Goal: Find specific page/section: Find specific page/section

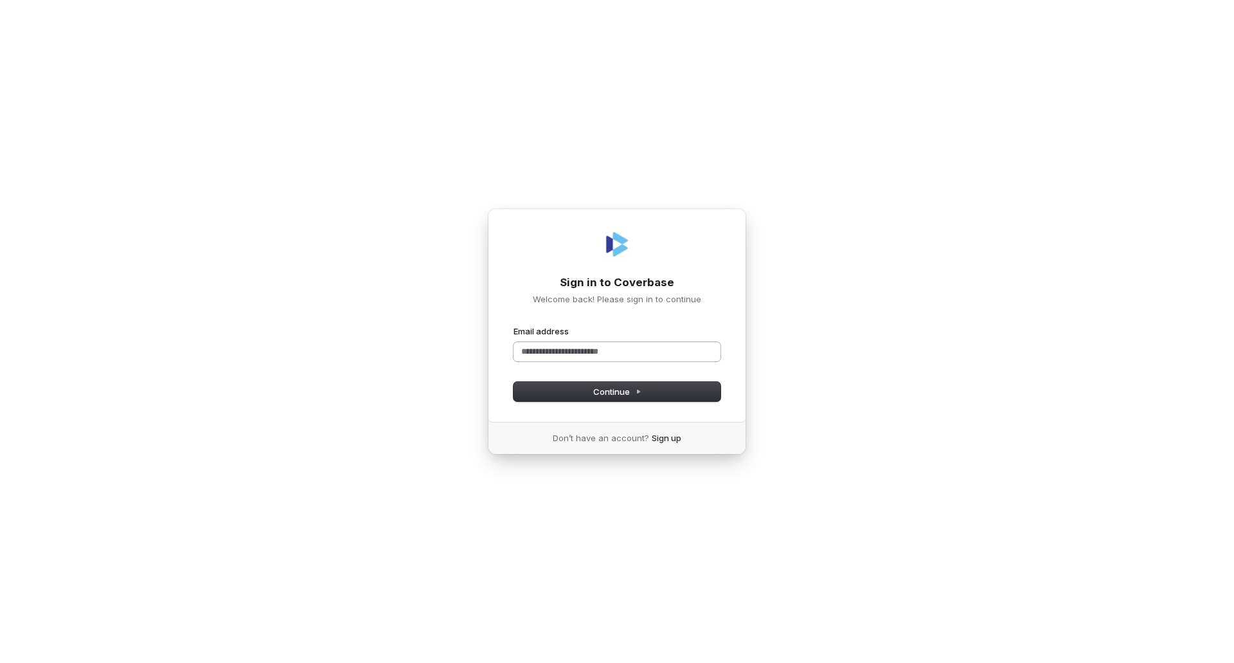
click at [558, 357] on input "Email address" at bounding box center [617, 351] width 207 height 19
click at [605, 392] on span "Continue" at bounding box center [617, 392] width 48 height 12
type input "**********"
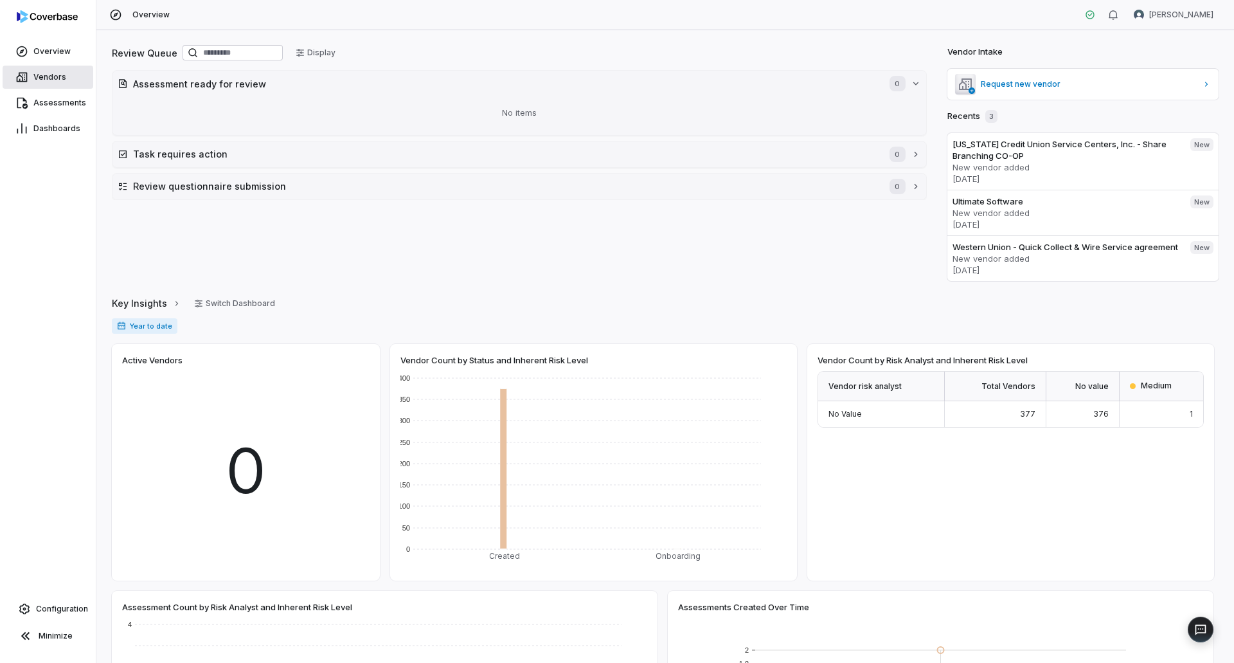
click at [46, 76] on span "Vendors" at bounding box center [49, 77] width 33 height 10
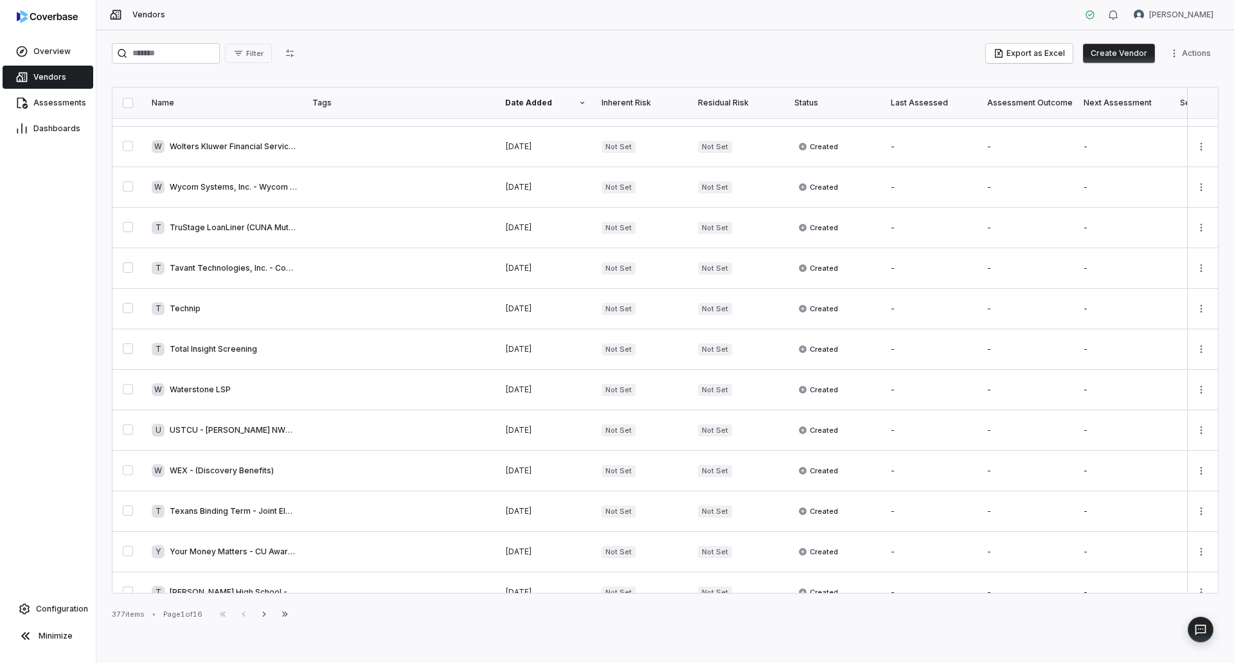
scroll to position [321, 0]
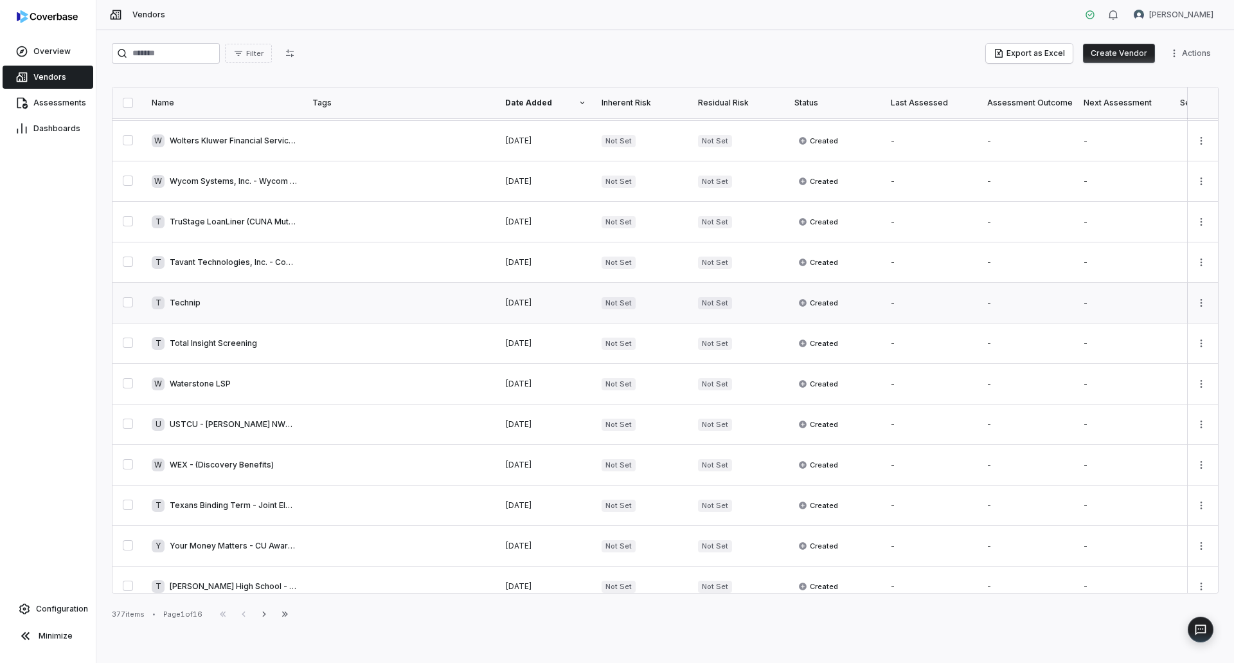
click at [184, 300] on link at bounding box center [224, 303] width 161 height 40
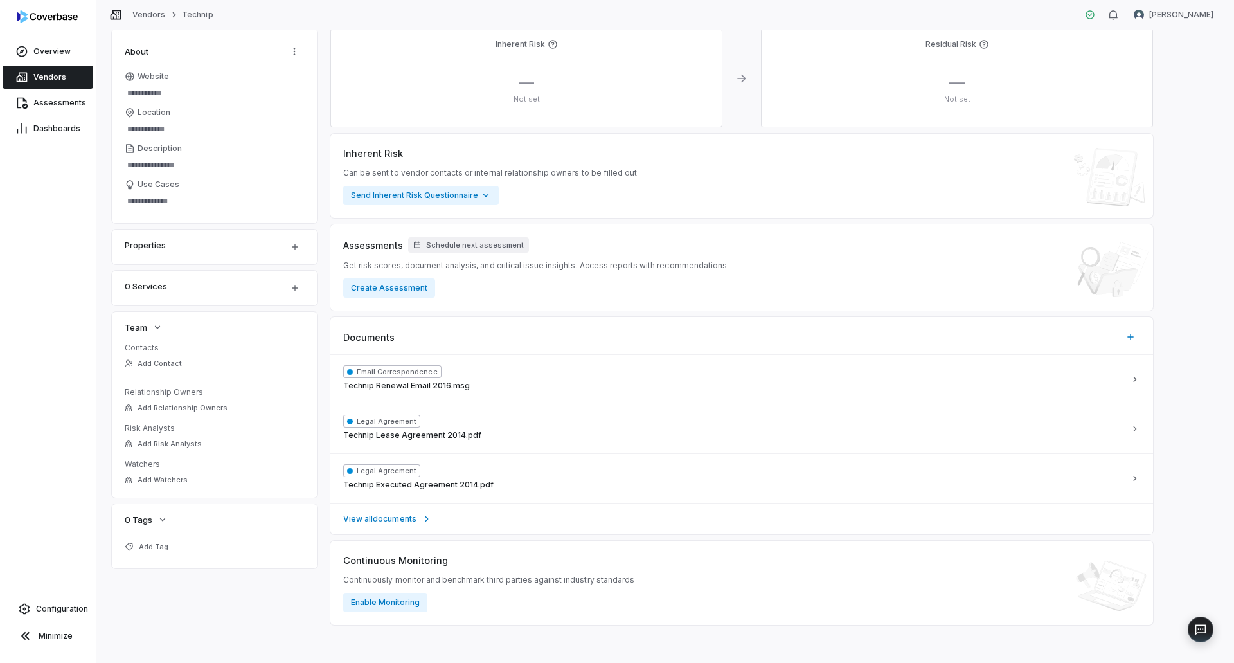
scroll to position [89, 0]
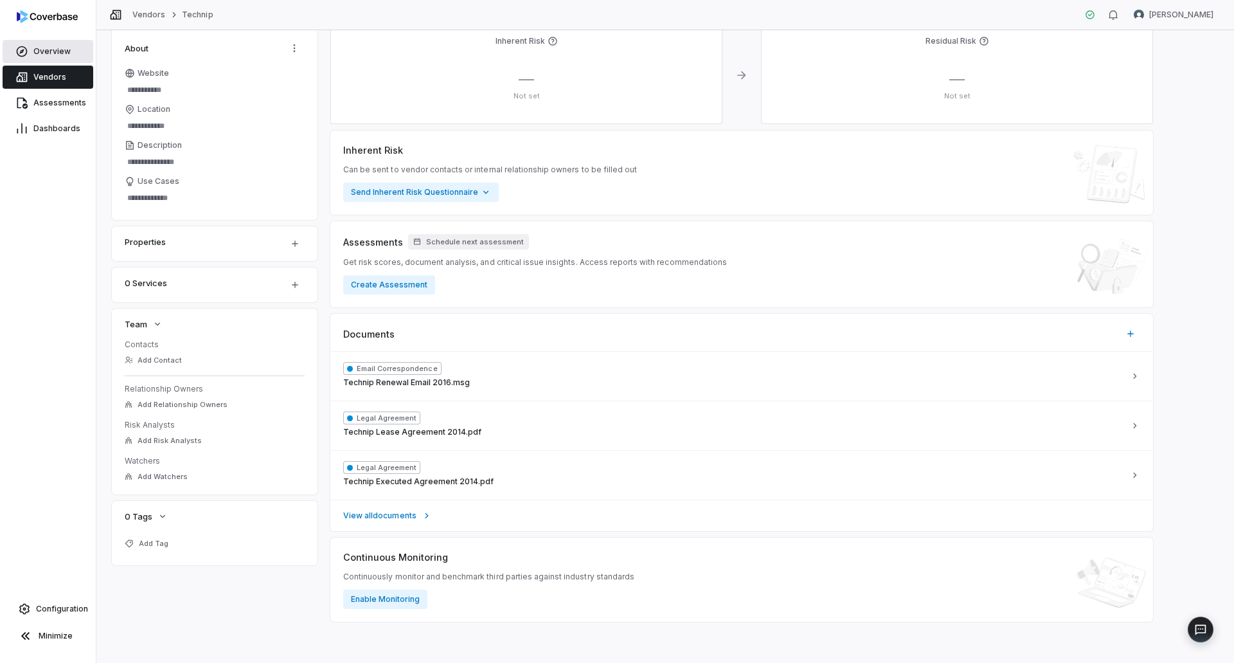
click at [39, 53] on span "Overview" at bounding box center [51, 51] width 37 height 10
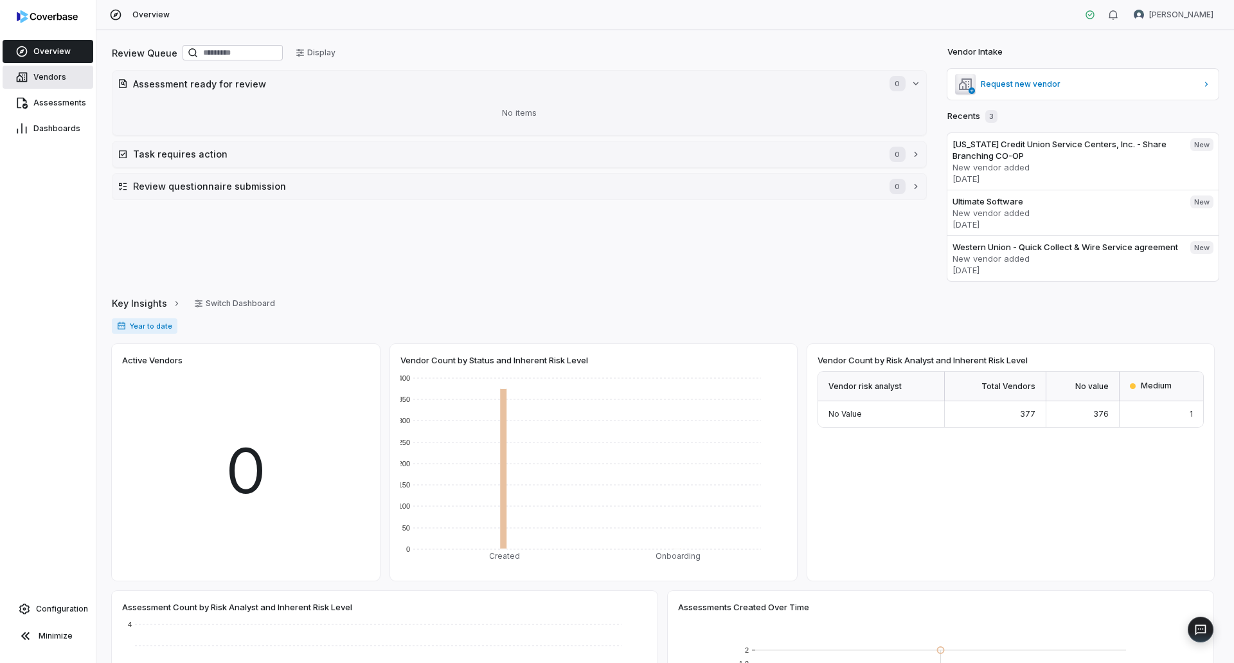
click at [37, 77] on span "Vendors" at bounding box center [49, 77] width 33 height 10
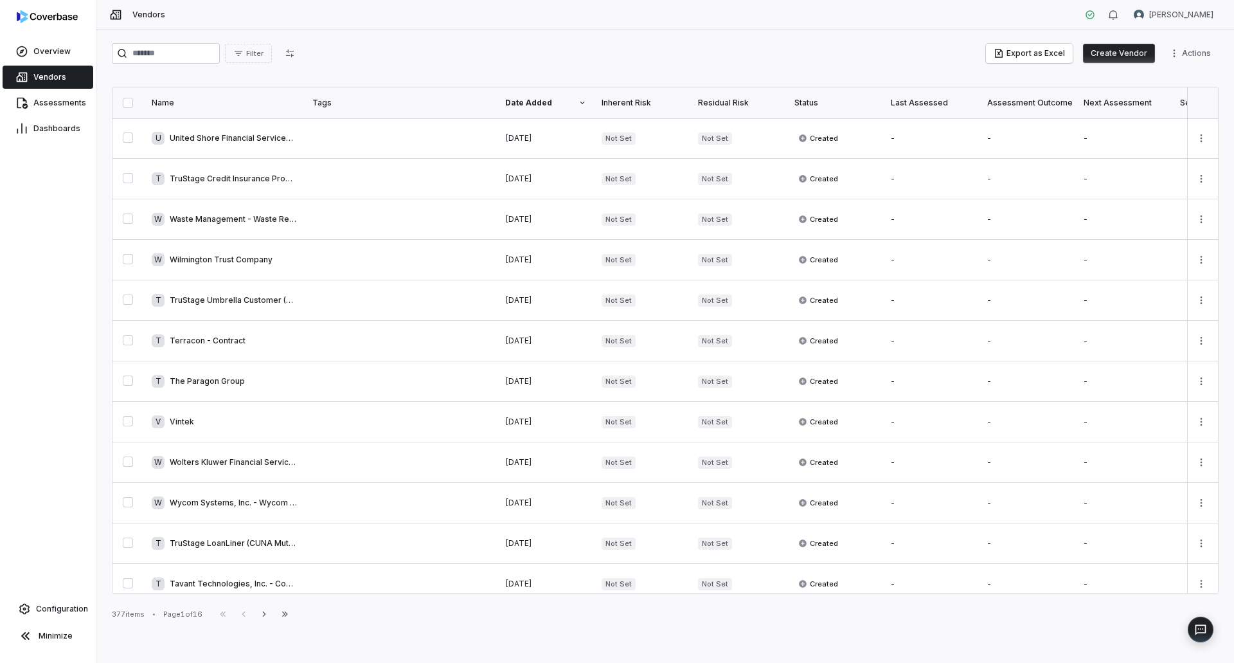
click at [167, 102] on div "Name" at bounding box center [224, 103] width 145 height 10
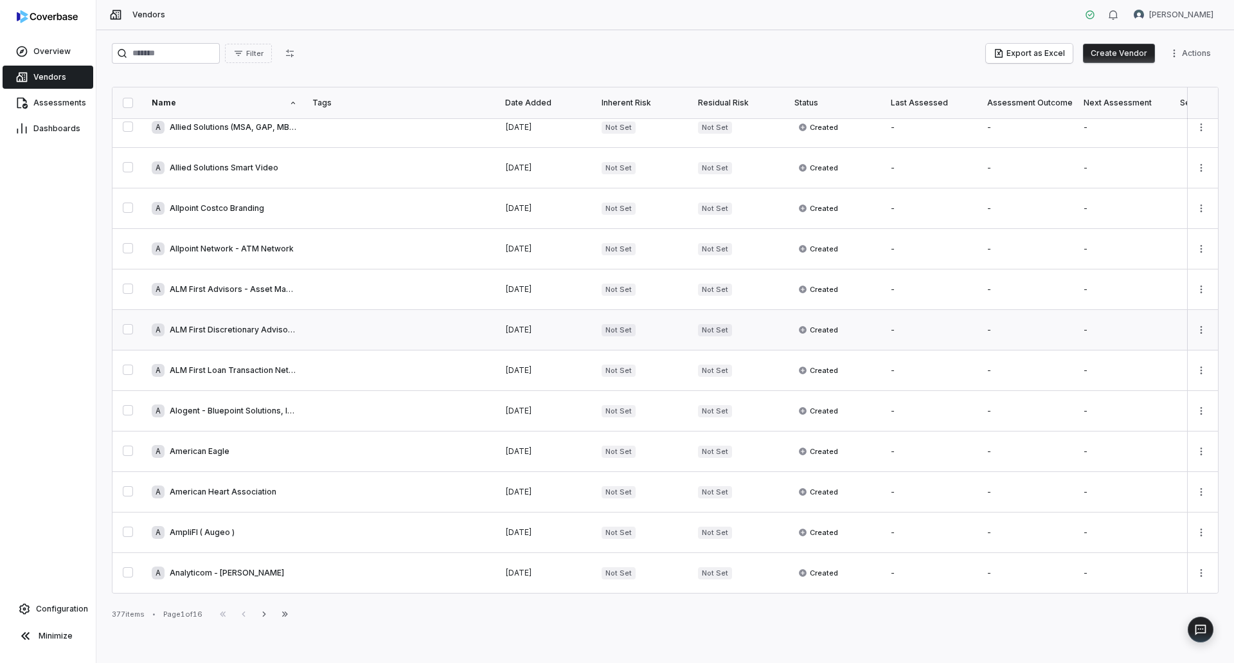
scroll to position [544, 0]
click at [266, 614] on icon "button" at bounding box center [263, 613] width 3 height 5
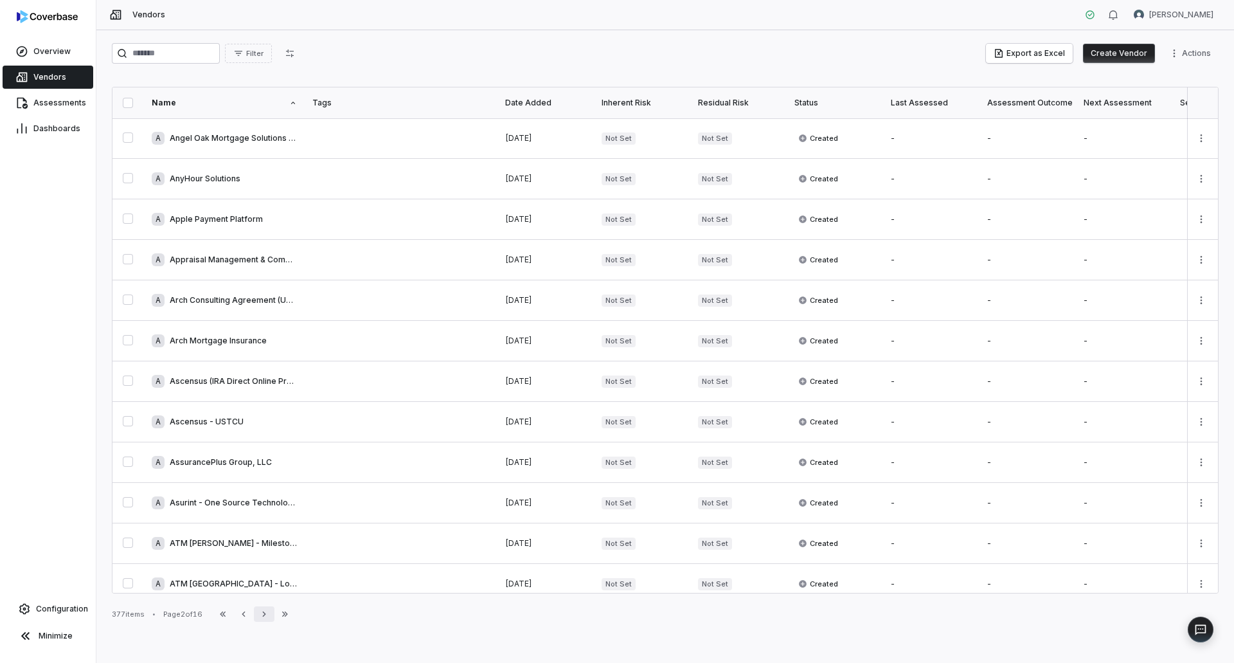
click at [266, 614] on icon "button" at bounding box center [263, 613] width 3 height 5
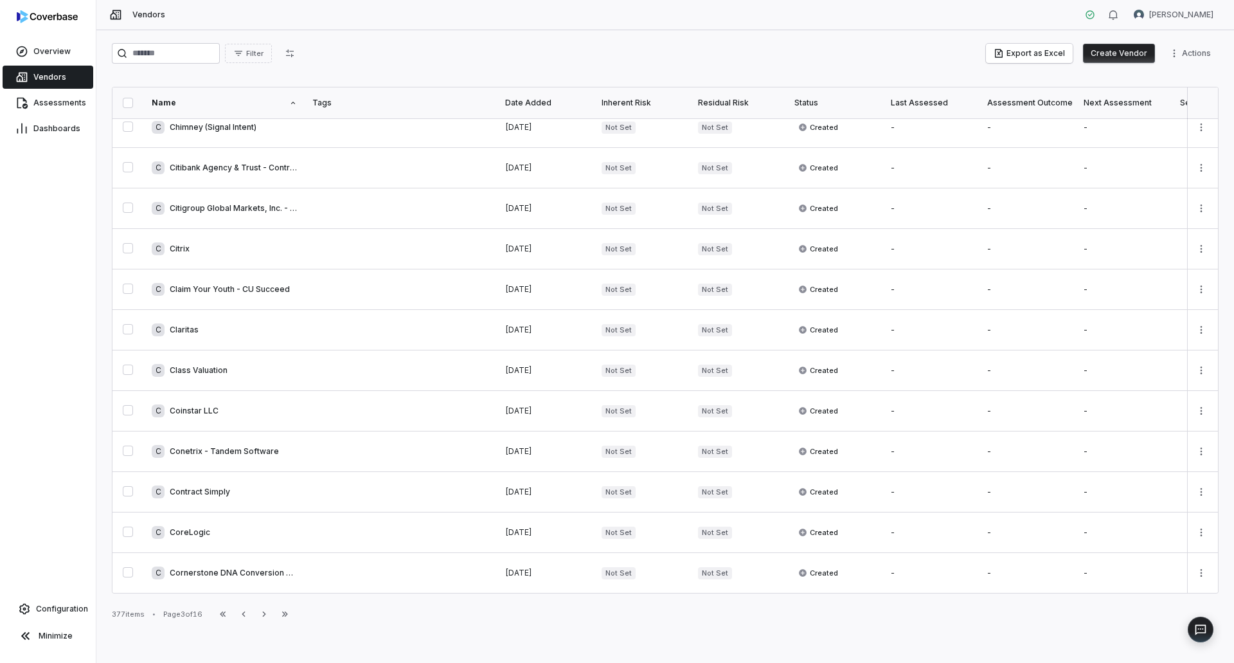
scroll to position [544, 0]
click at [268, 617] on icon "button" at bounding box center [264, 614] width 10 height 10
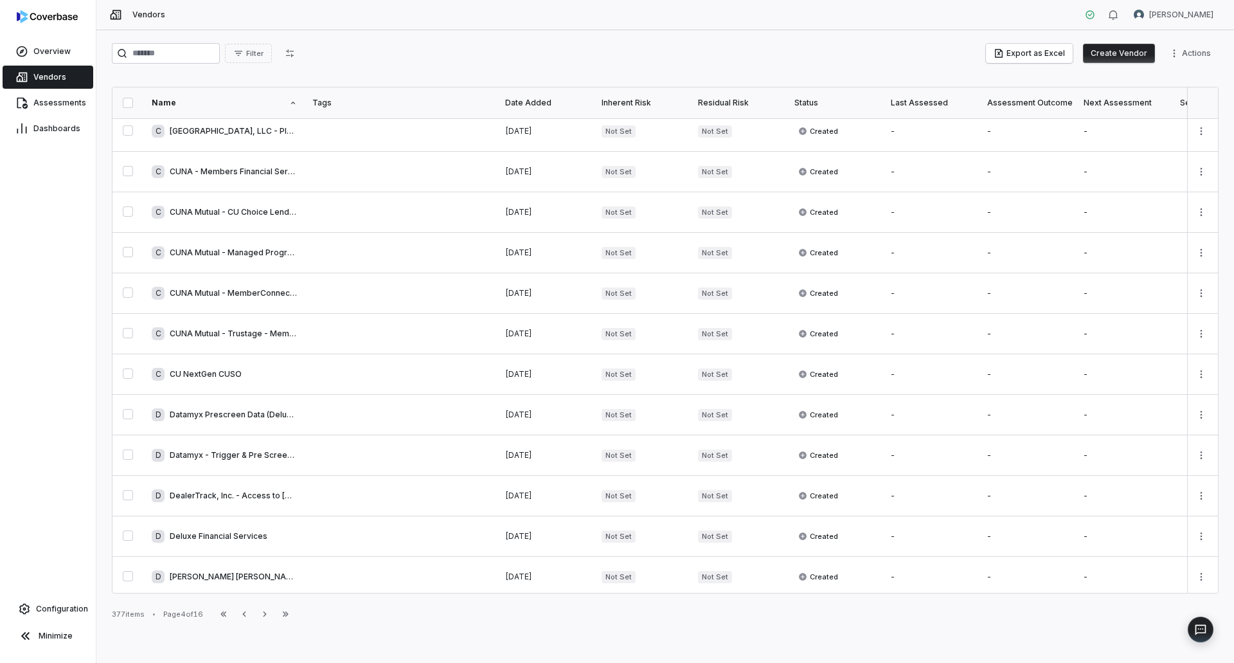
scroll to position [544, 0]
click at [265, 613] on icon "button" at bounding box center [265, 614] width 10 height 10
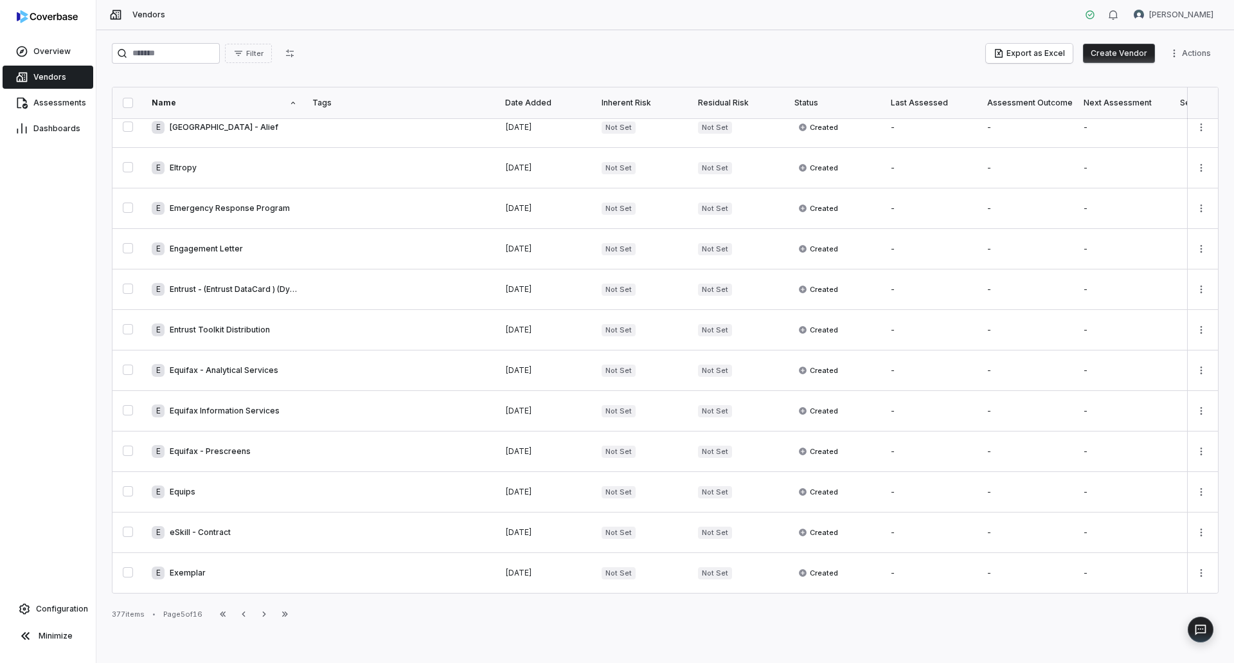
scroll to position [544, 0]
click at [269, 612] on icon "button" at bounding box center [264, 614] width 10 height 10
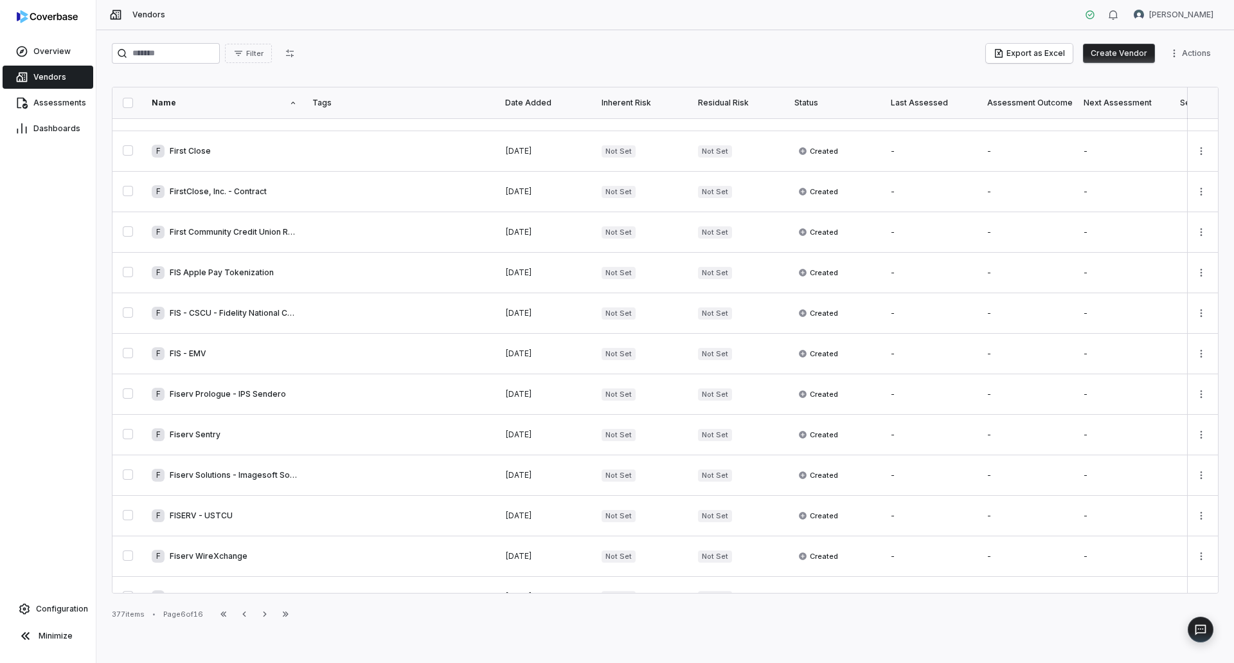
scroll to position [544, 0]
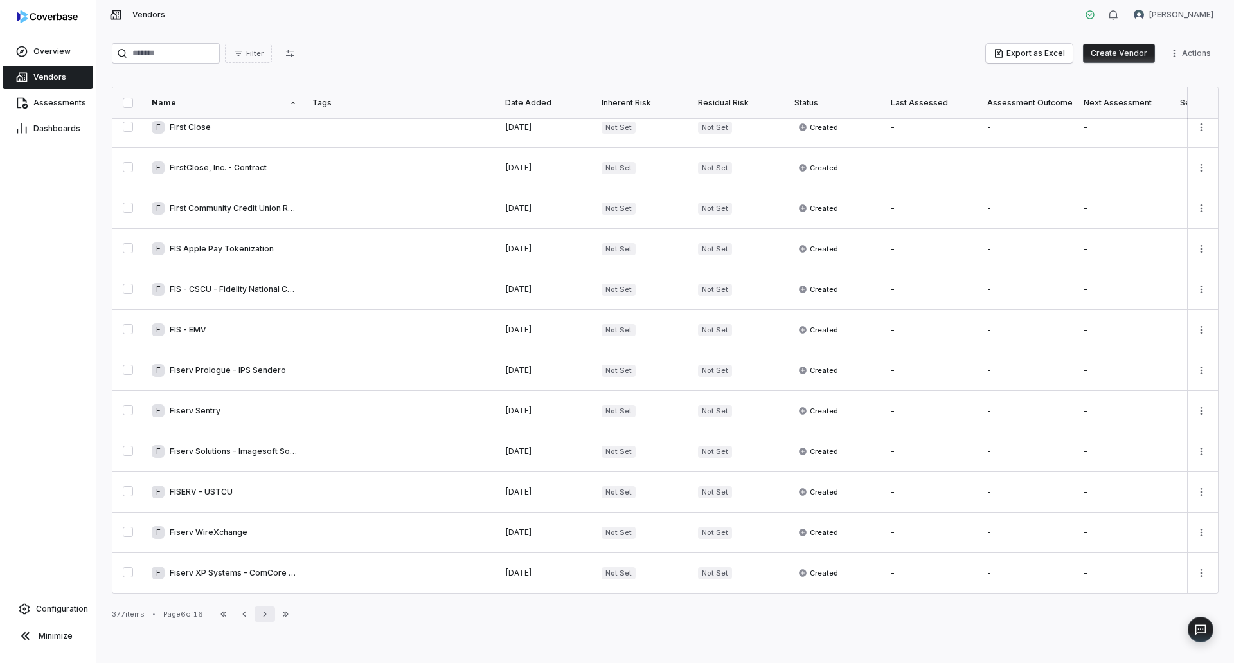
click at [265, 615] on icon "button" at bounding box center [265, 614] width 10 height 10
click at [266, 612] on icon "button" at bounding box center [264, 614] width 10 height 10
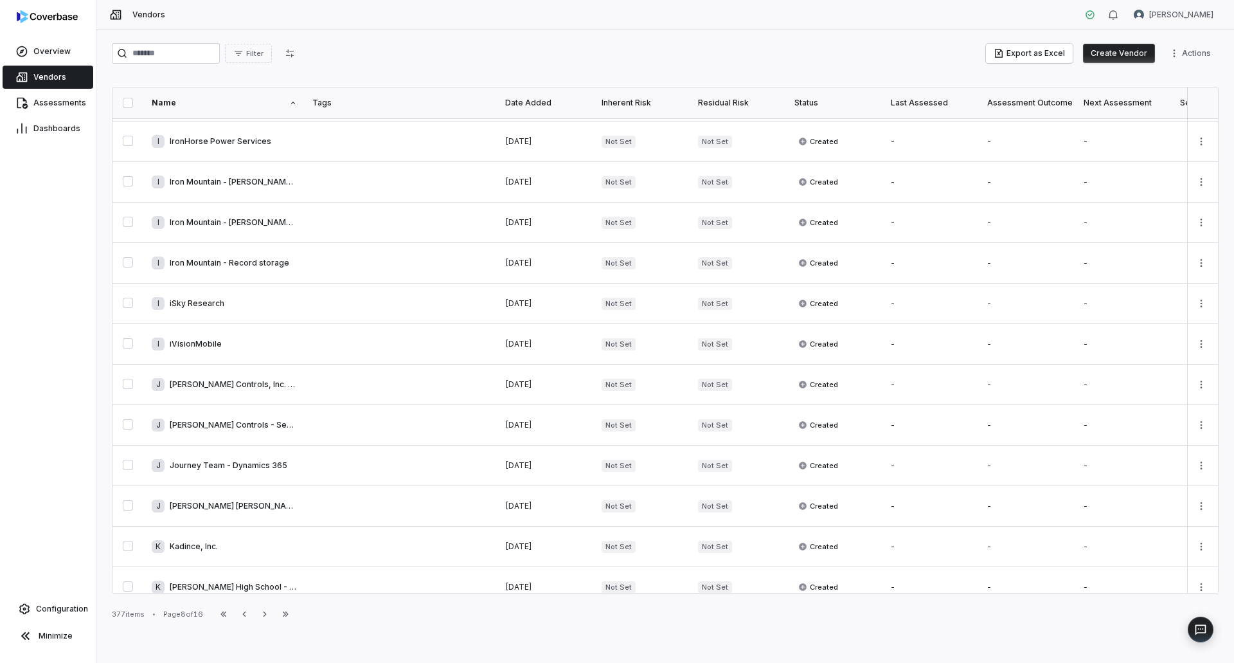
scroll to position [544, 0]
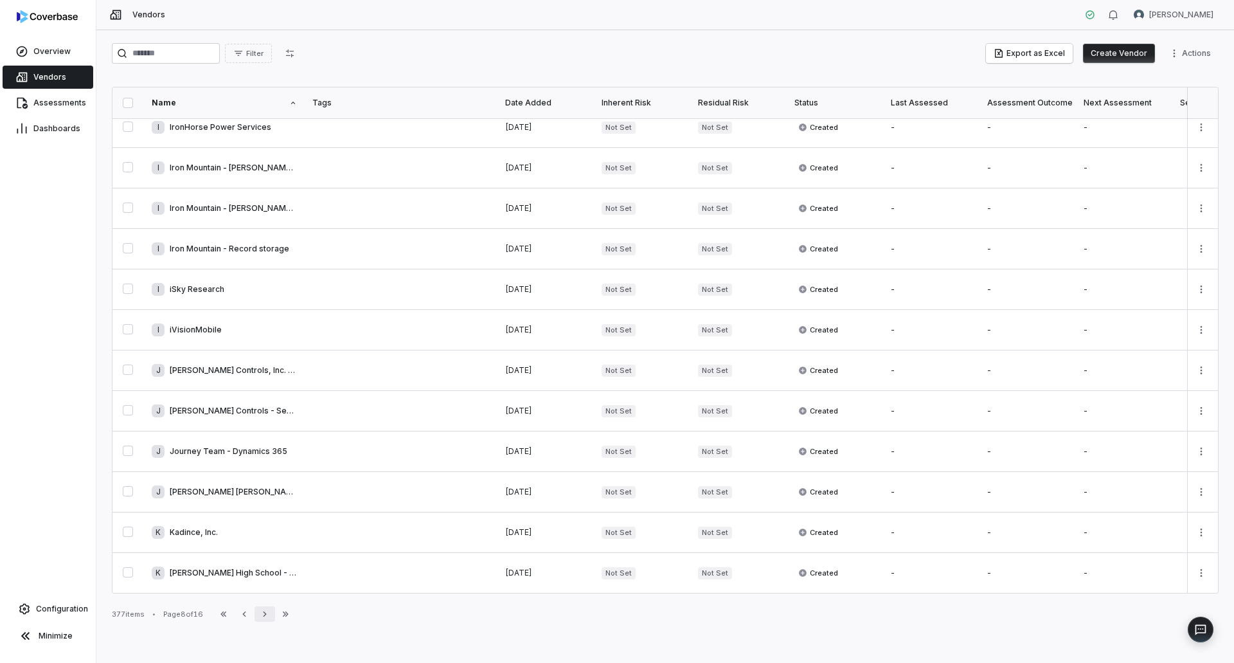
click at [267, 612] on icon "button" at bounding box center [265, 614] width 10 height 10
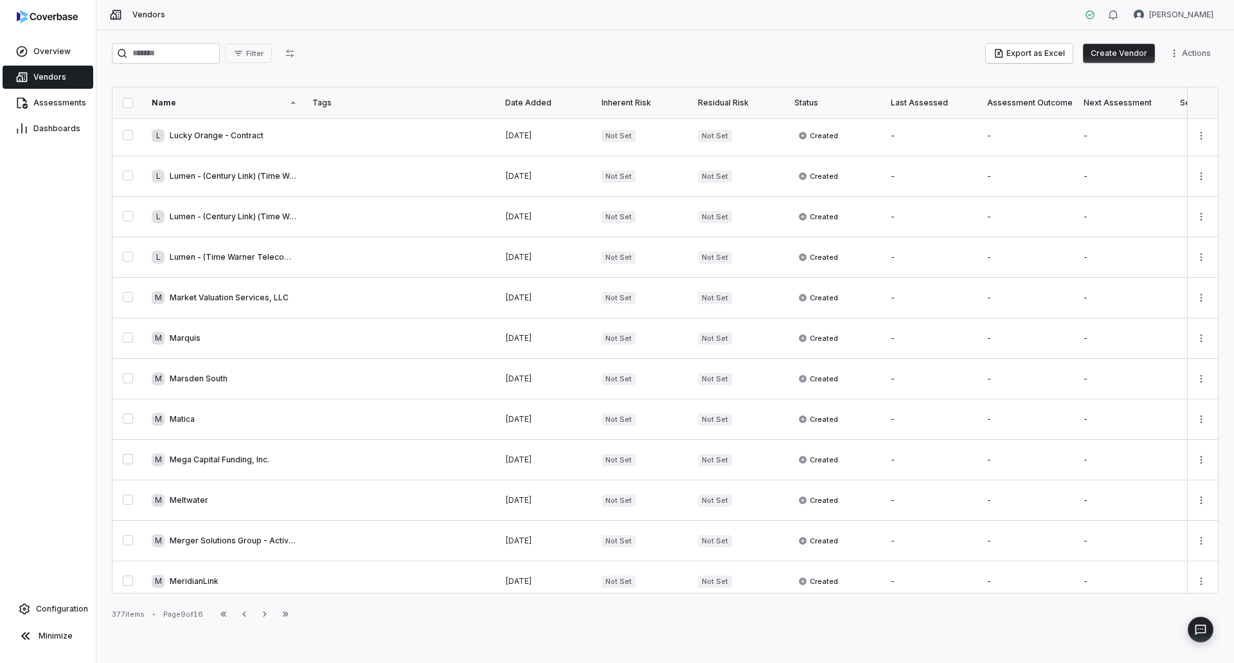
scroll to position [544, 0]
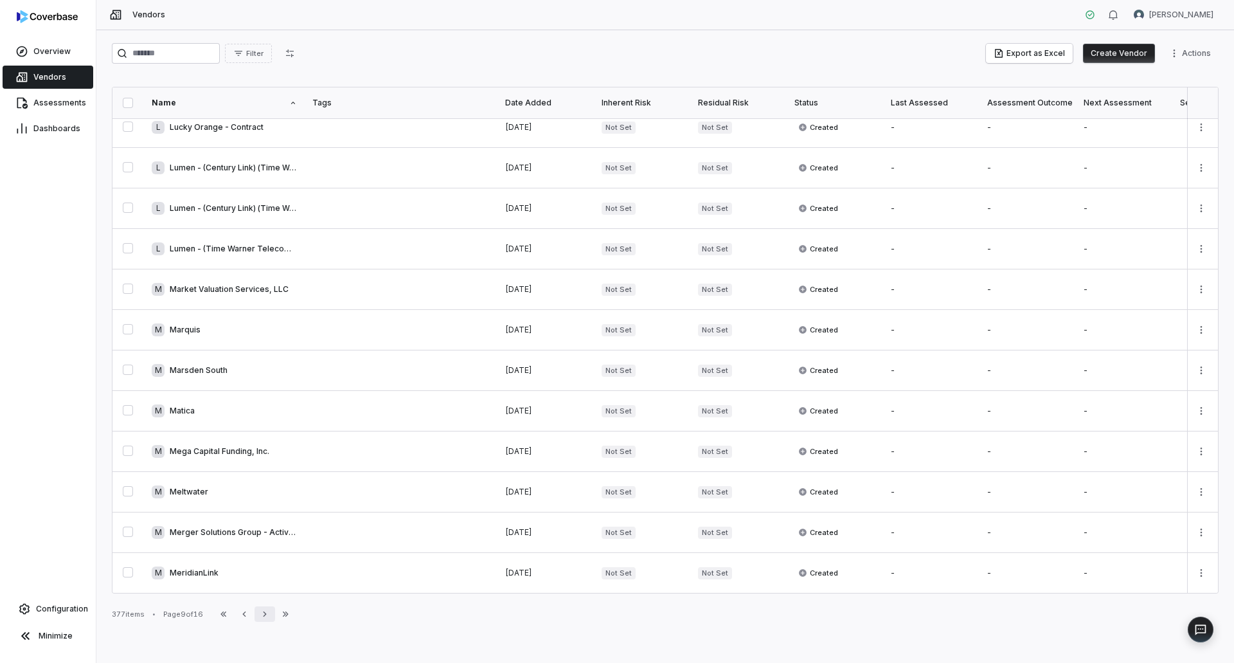
click at [266, 611] on icon "button" at bounding box center [265, 614] width 10 height 10
click at [275, 616] on icon "button" at bounding box center [269, 614] width 10 height 10
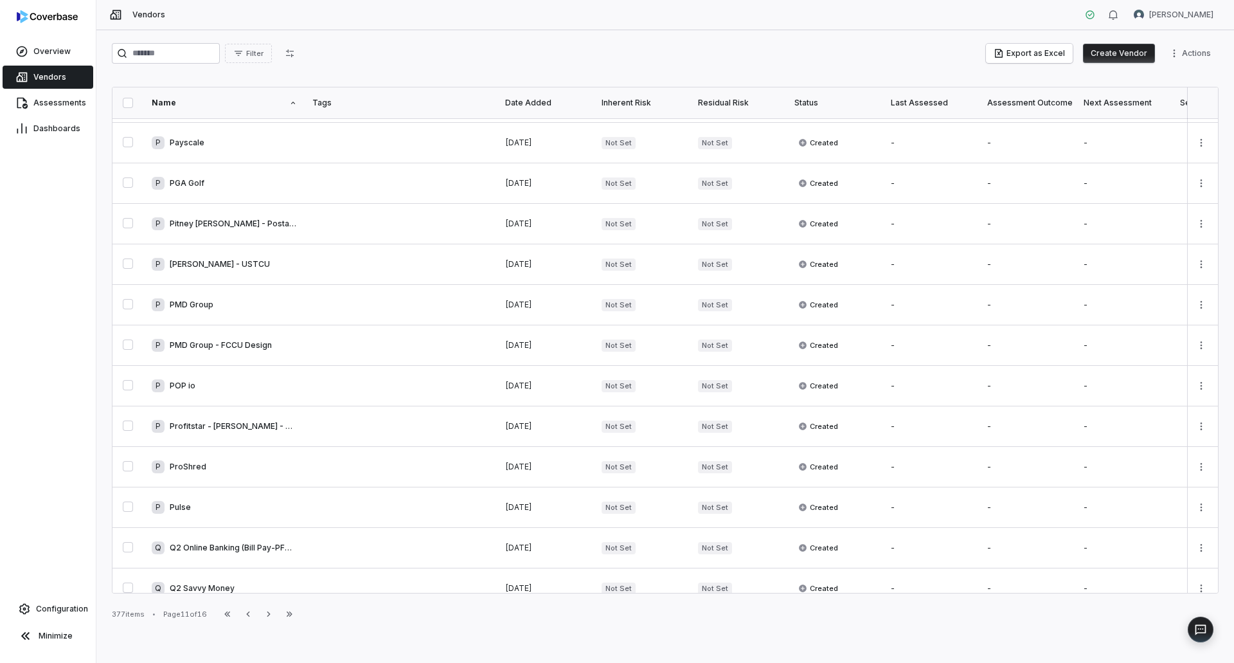
scroll to position [544, 0]
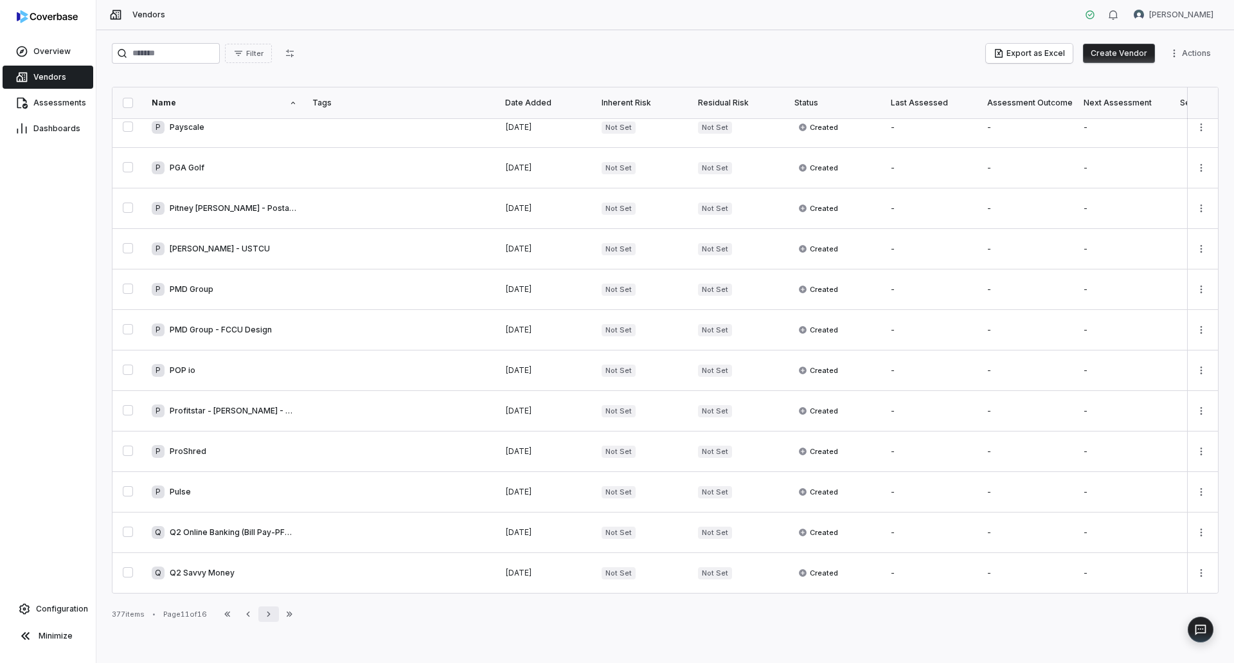
click at [270, 614] on icon "button" at bounding box center [269, 614] width 10 height 10
click at [269, 614] on icon "button" at bounding box center [269, 614] width 10 height 10
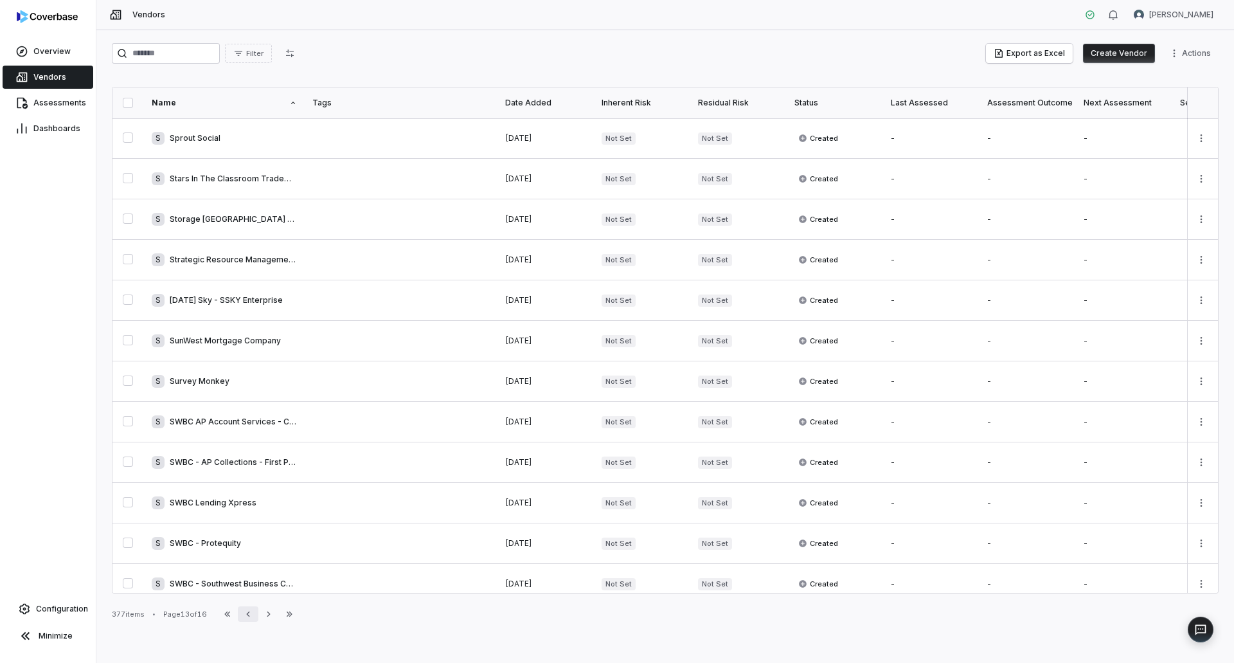
click at [253, 617] on icon "button" at bounding box center [248, 614] width 10 height 10
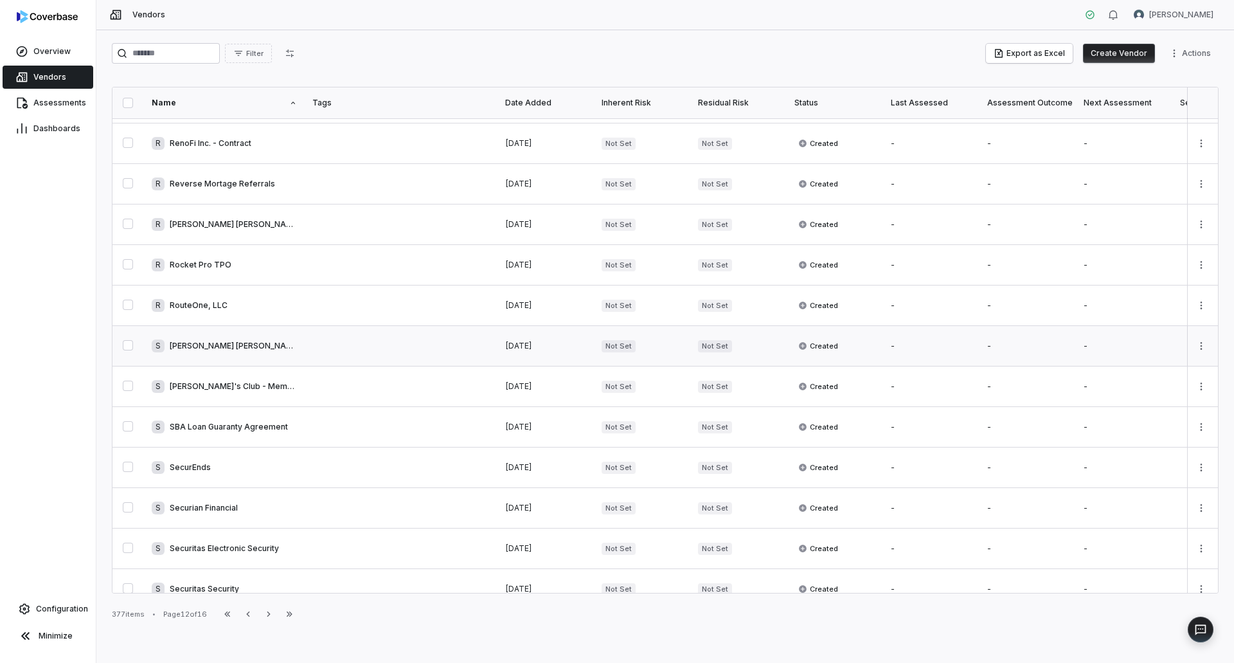
scroll to position [129, 0]
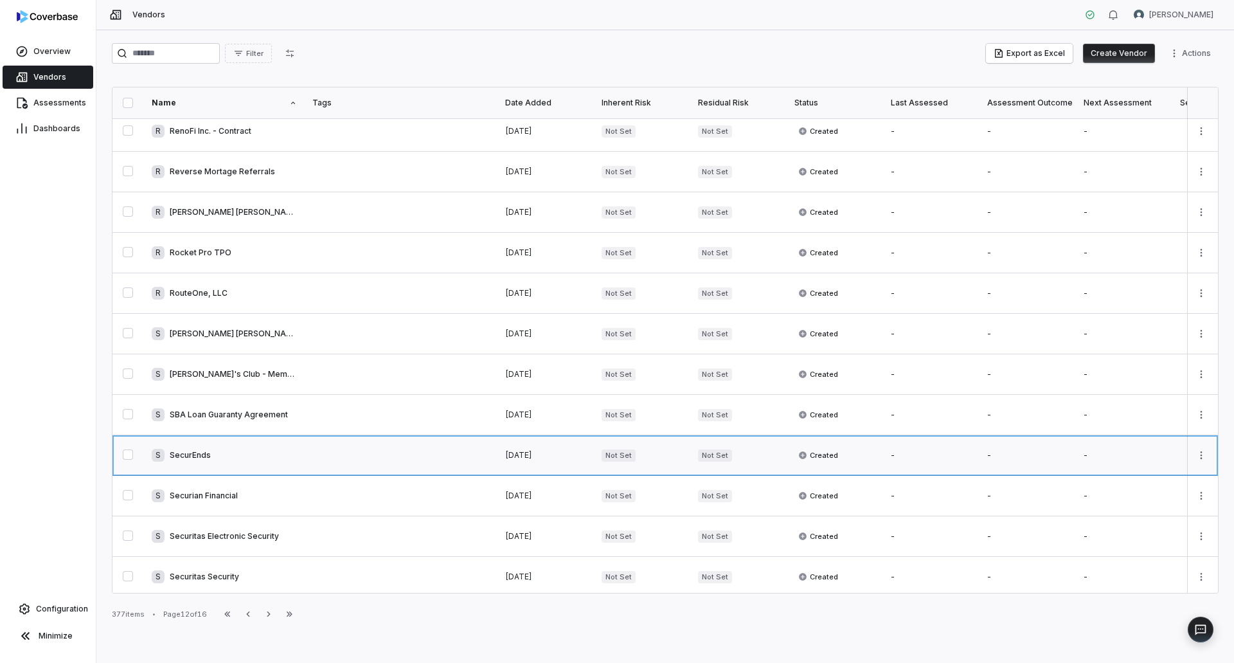
click at [194, 453] on link at bounding box center [224, 455] width 161 height 40
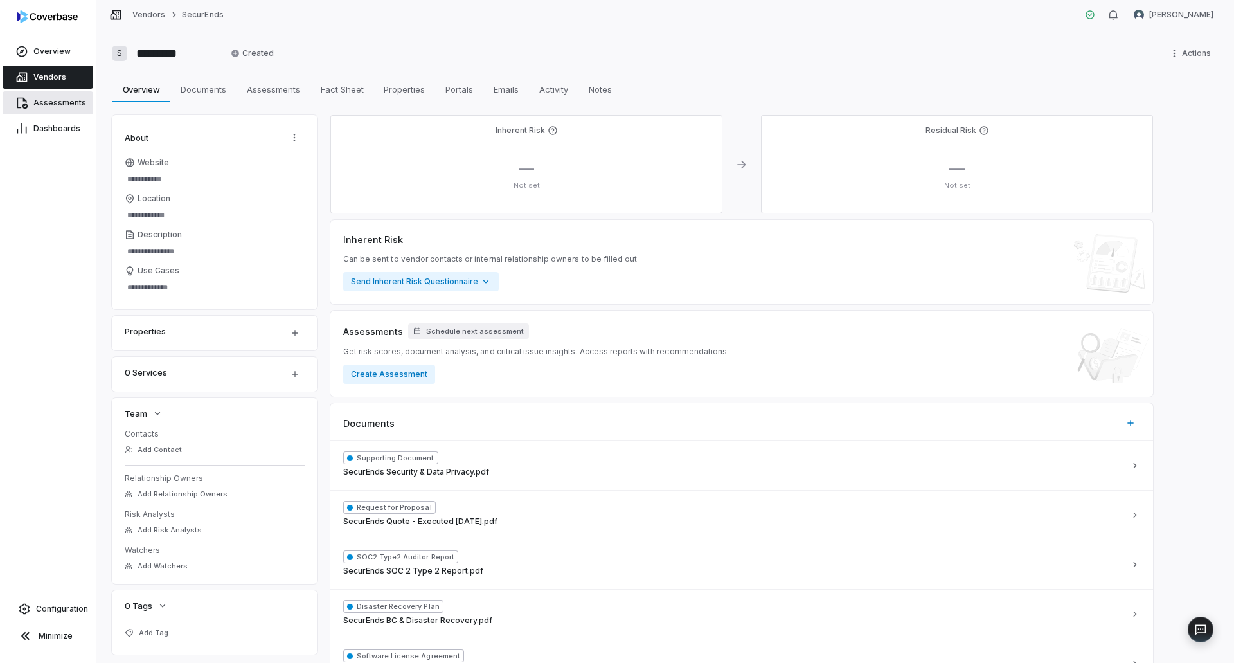
type textarea "*"
click at [144, 15] on link "Vendors" at bounding box center [148, 15] width 33 height 10
